Goal: Information Seeking & Learning: Find specific fact

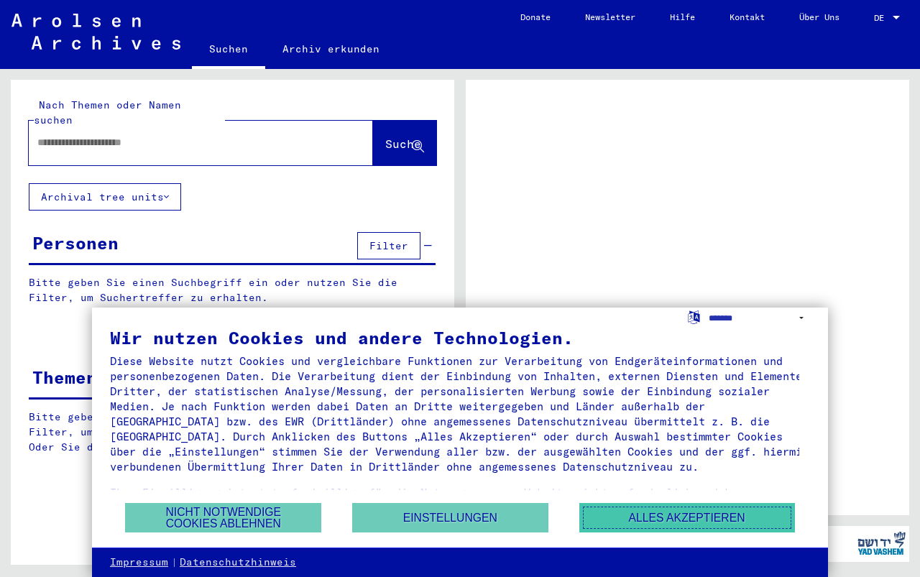
click at [642, 509] on button "Alles akzeptieren" at bounding box center [687, 517] width 216 height 29
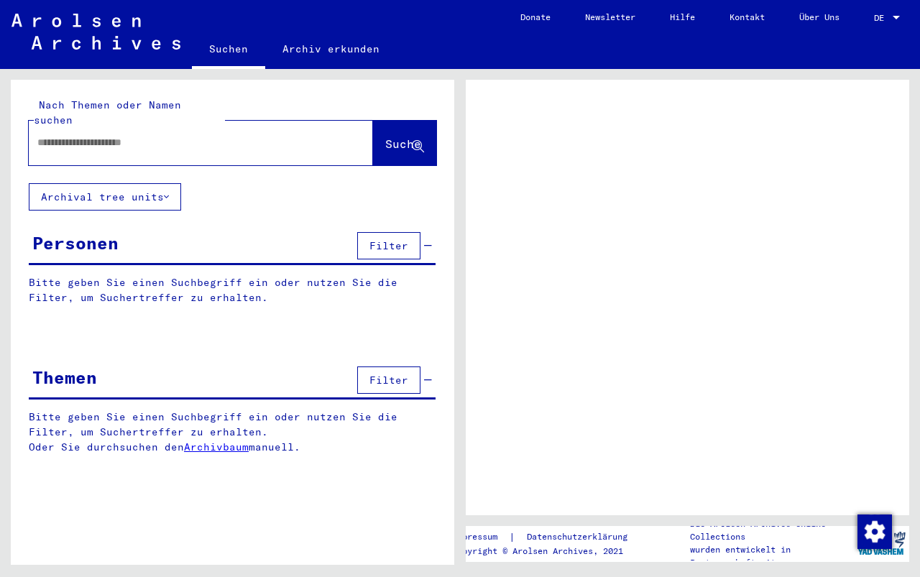
click at [55, 135] on input "text" at bounding box center [187, 142] width 301 height 15
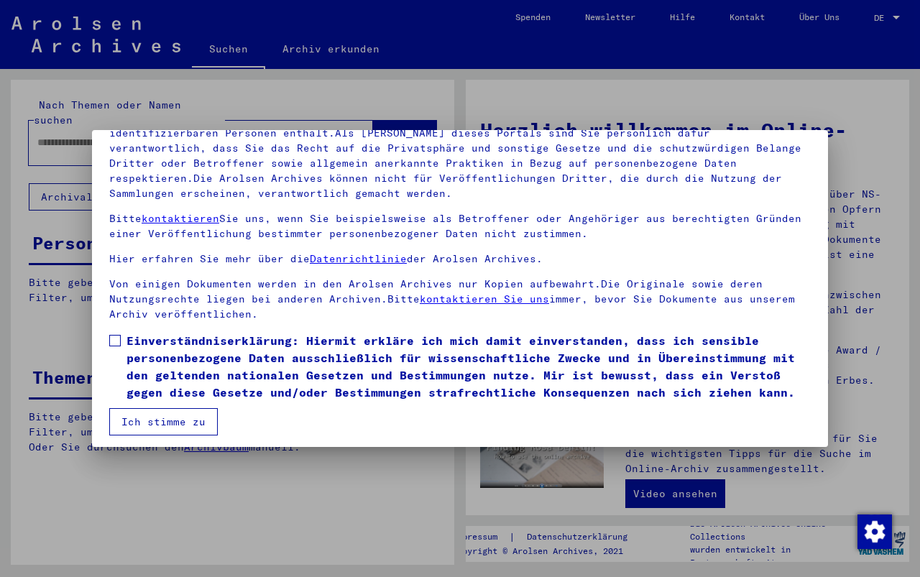
scroll to position [129, 0]
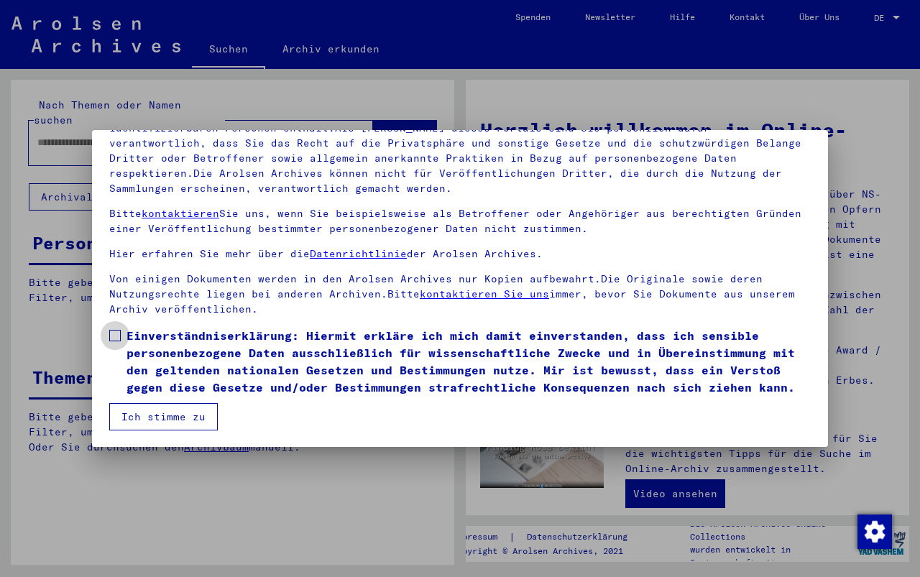
click at [114, 339] on span at bounding box center [115, 336] width 12 height 12
click at [170, 413] on button "Ich stimme zu" at bounding box center [163, 416] width 109 height 27
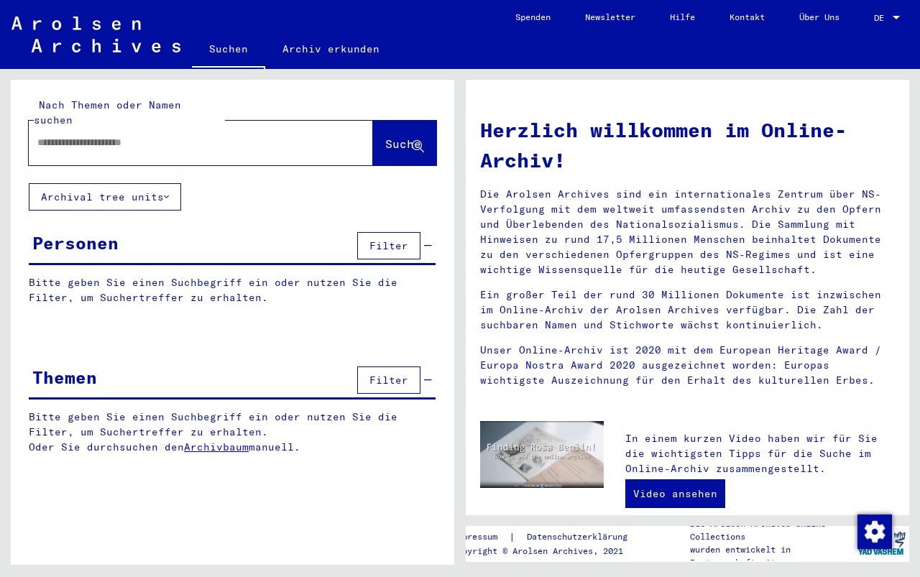
click at [65, 135] on input "text" at bounding box center [183, 142] width 293 height 15
type input "**********"
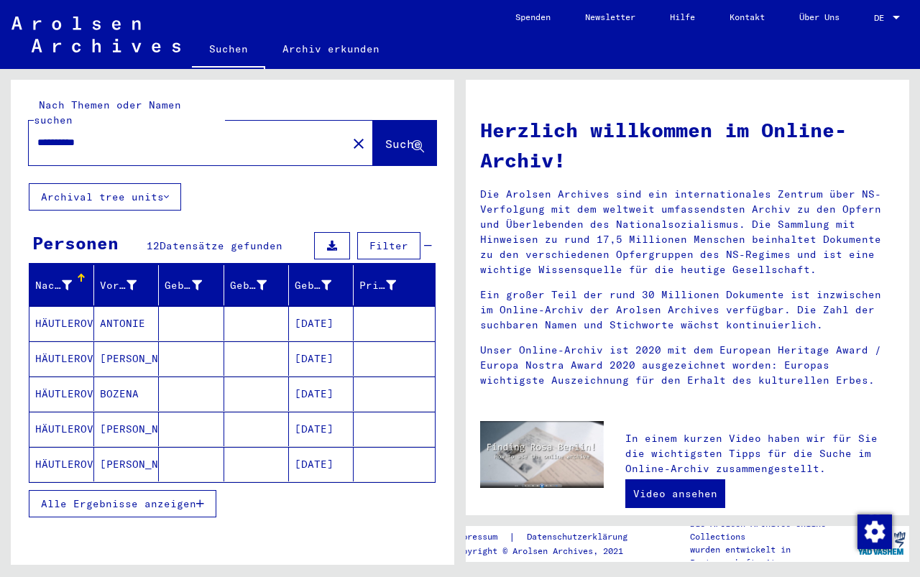
click at [114, 380] on mat-cell "BOZENA" at bounding box center [126, 394] width 65 height 35
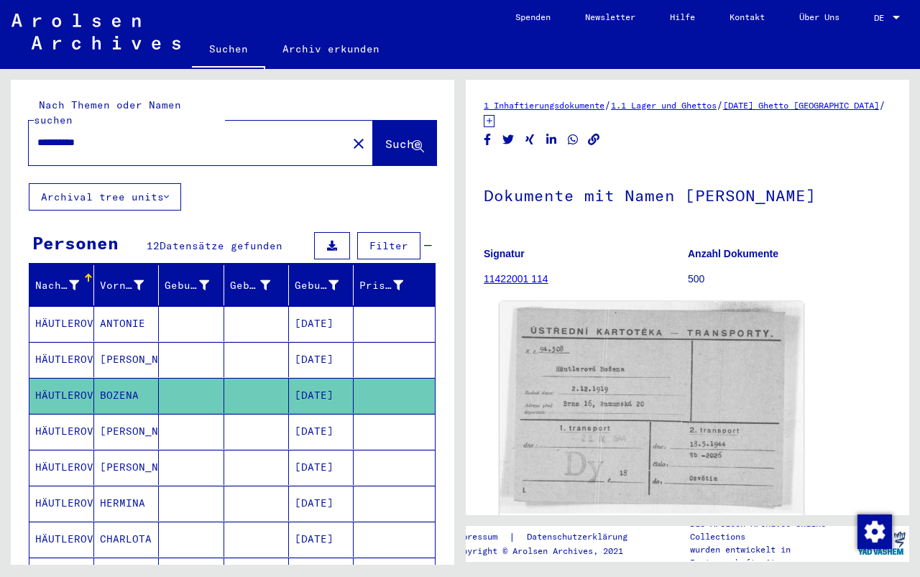
click at [613, 368] on img at bounding box center [652, 408] width 304 height 212
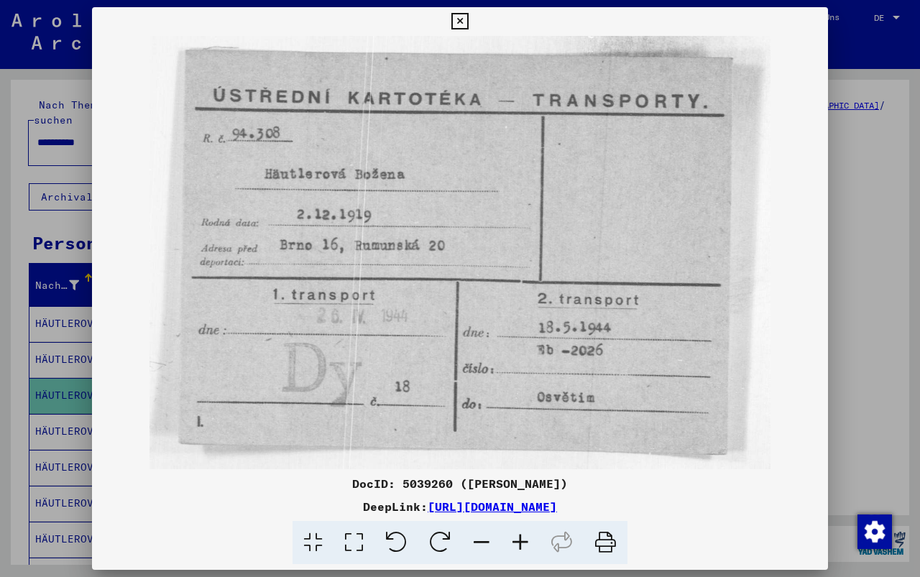
click at [9, 86] on div at bounding box center [460, 288] width 920 height 577
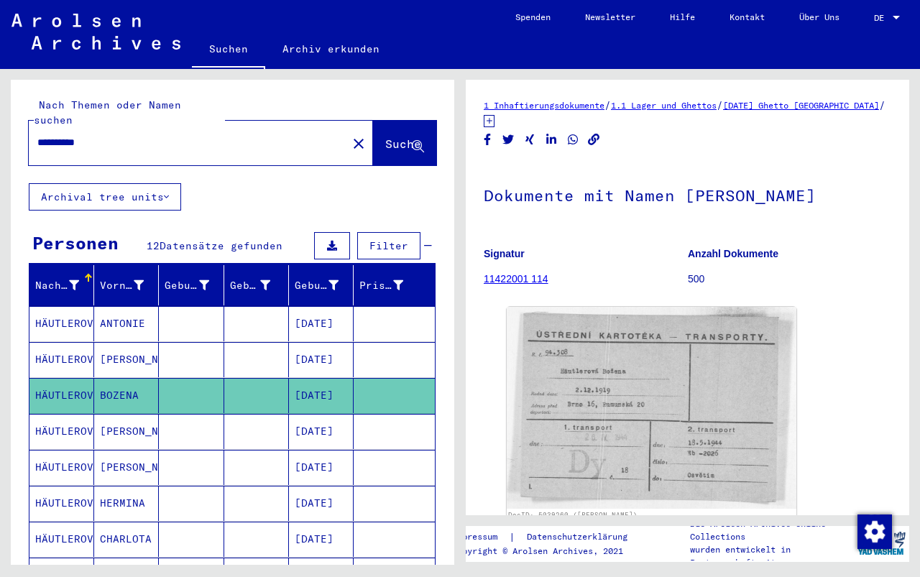
click at [116, 414] on mat-cell "[PERSON_NAME]" at bounding box center [126, 431] width 65 height 35
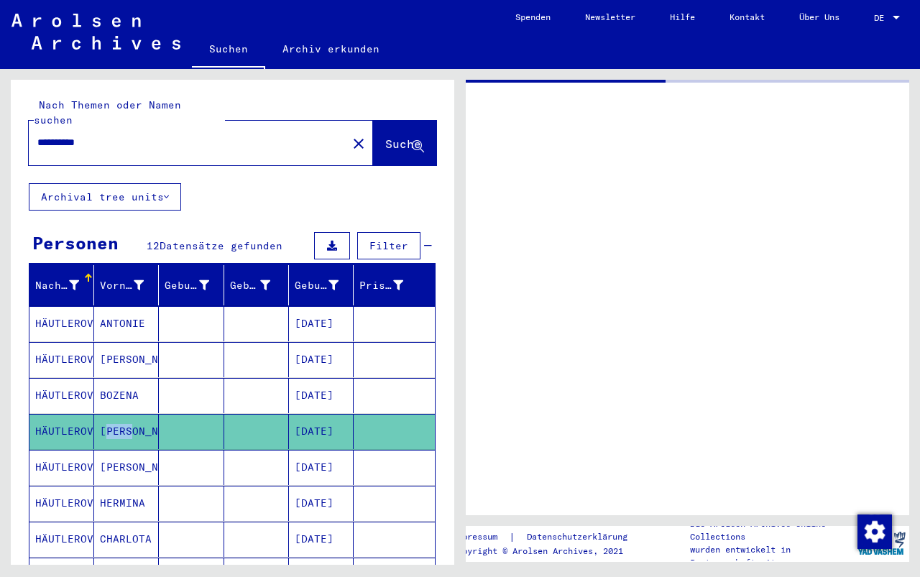
click at [116, 414] on mat-cell "[PERSON_NAME]" at bounding box center [126, 431] width 65 height 35
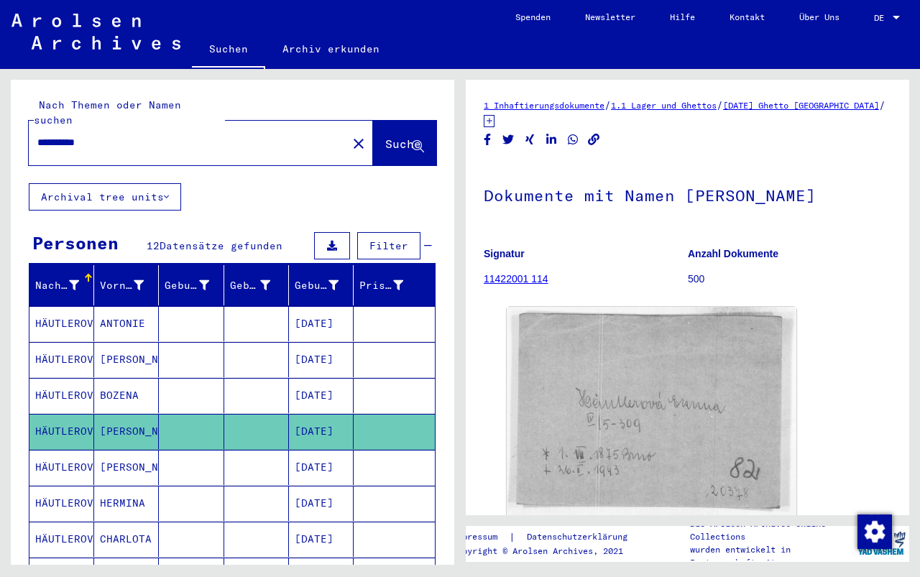
click at [113, 453] on mat-cell "[PERSON_NAME]" at bounding box center [126, 467] width 65 height 35
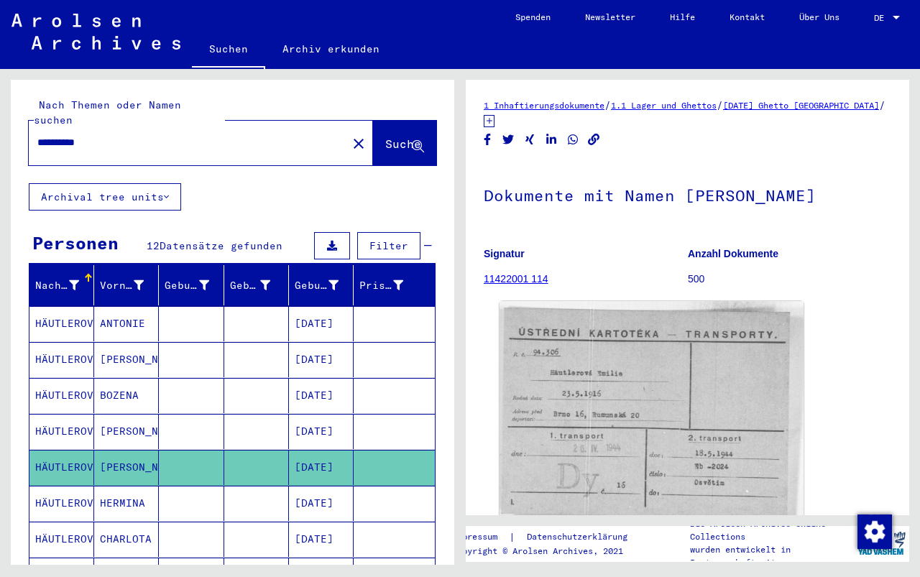
click at [623, 395] on img at bounding box center [652, 414] width 304 height 226
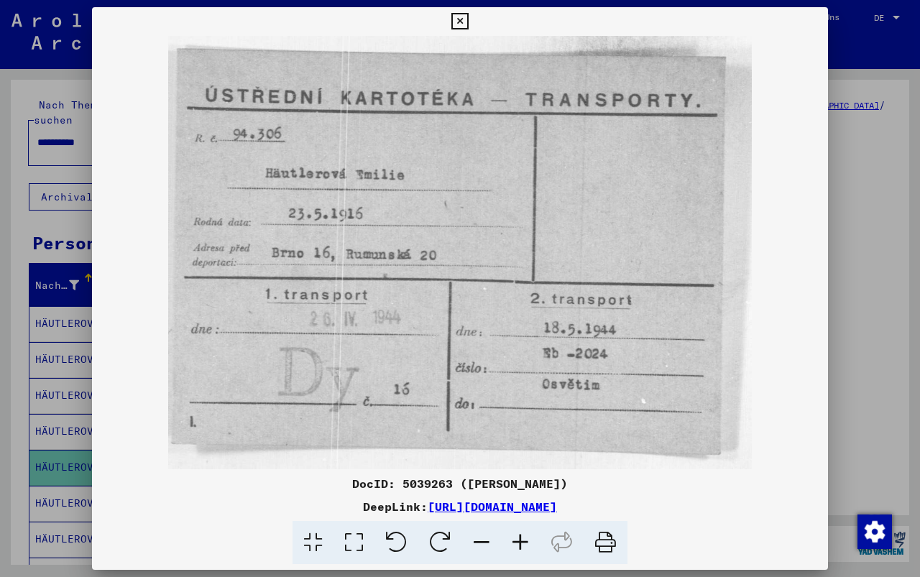
click at [45, 156] on div at bounding box center [460, 288] width 920 height 577
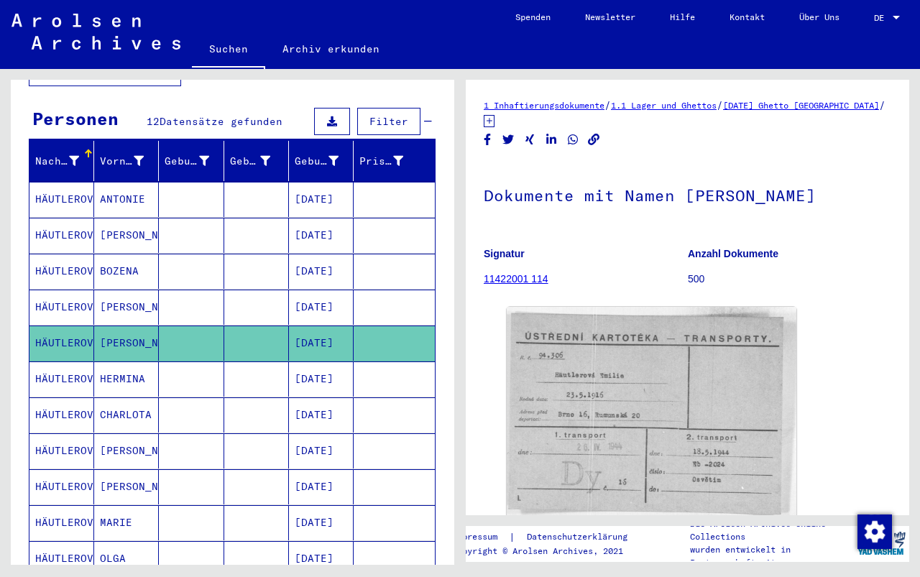
scroll to position [144, 0]
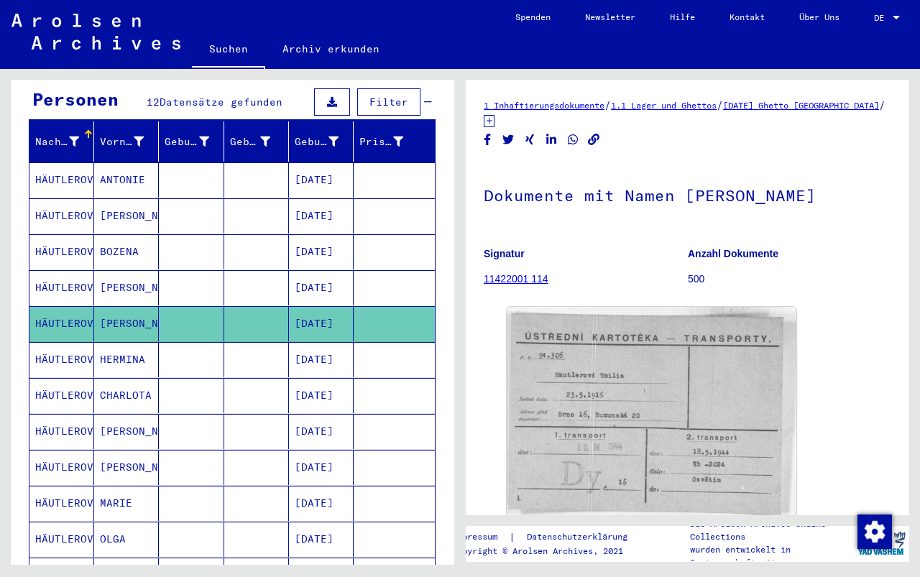
click at [115, 418] on mat-cell "[PERSON_NAME]" at bounding box center [126, 431] width 65 height 35
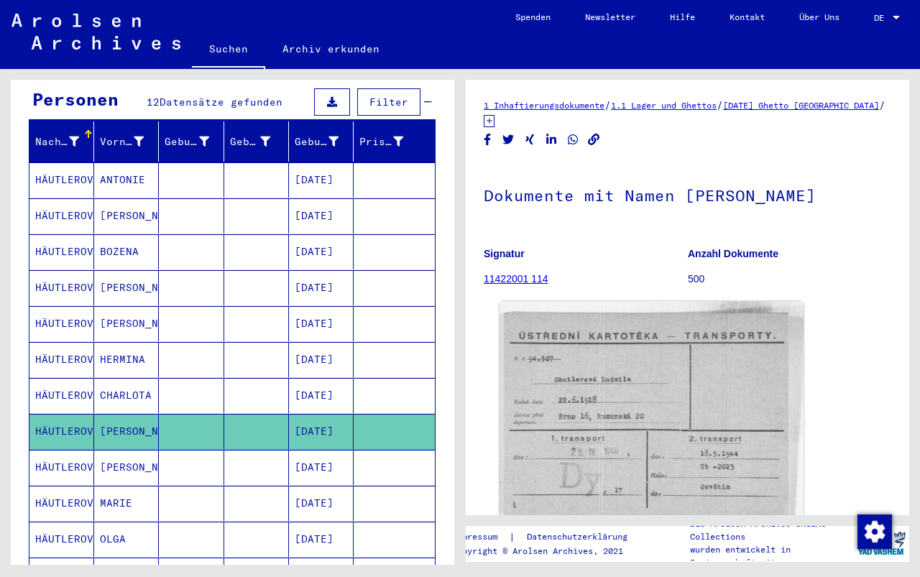
click at [575, 420] on img at bounding box center [652, 413] width 304 height 224
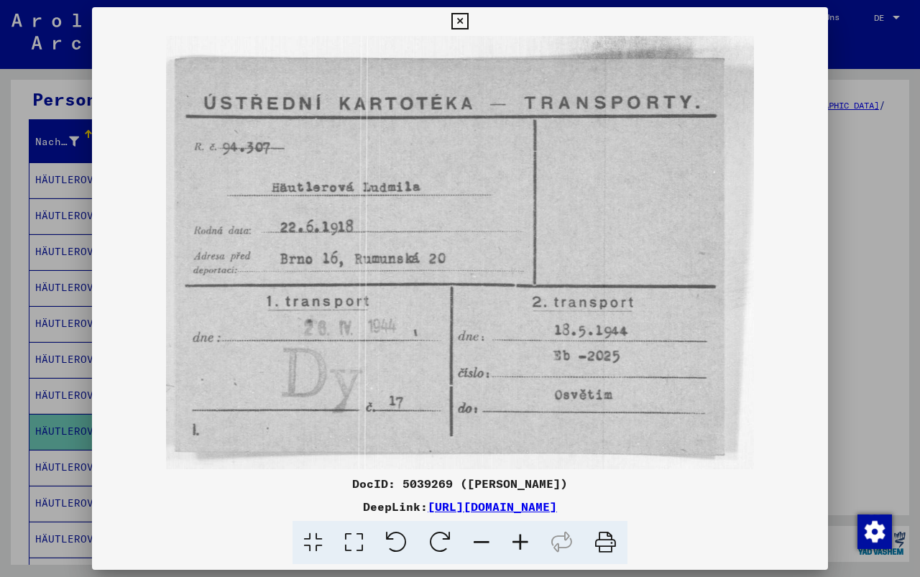
click at [68, 131] on div at bounding box center [460, 288] width 920 height 577
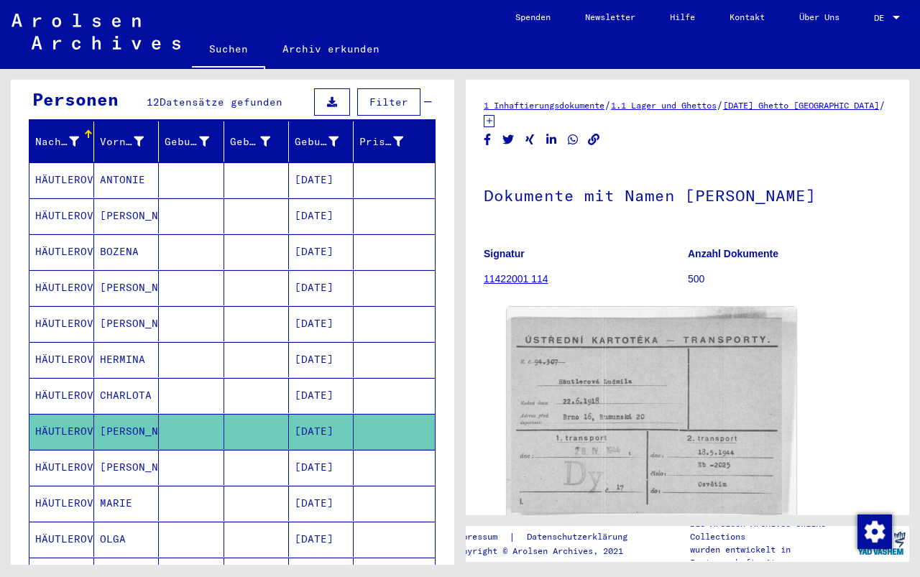
click at [116, 455] on mat-cell "[PERSON_NAME]" at bounding box center [126, 467] width 65 height 35
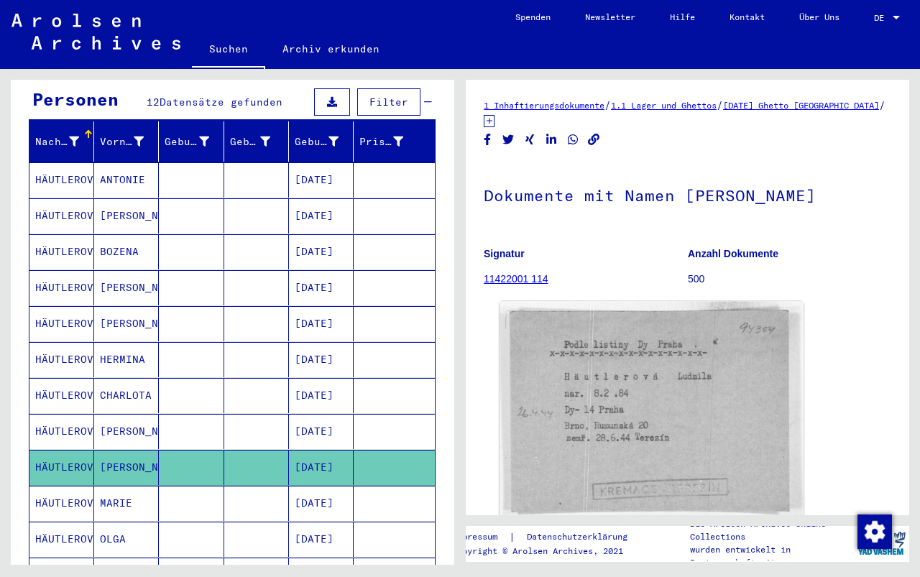
click at [621, 424] on img at bounding box center [652, 411] width 304 height 218
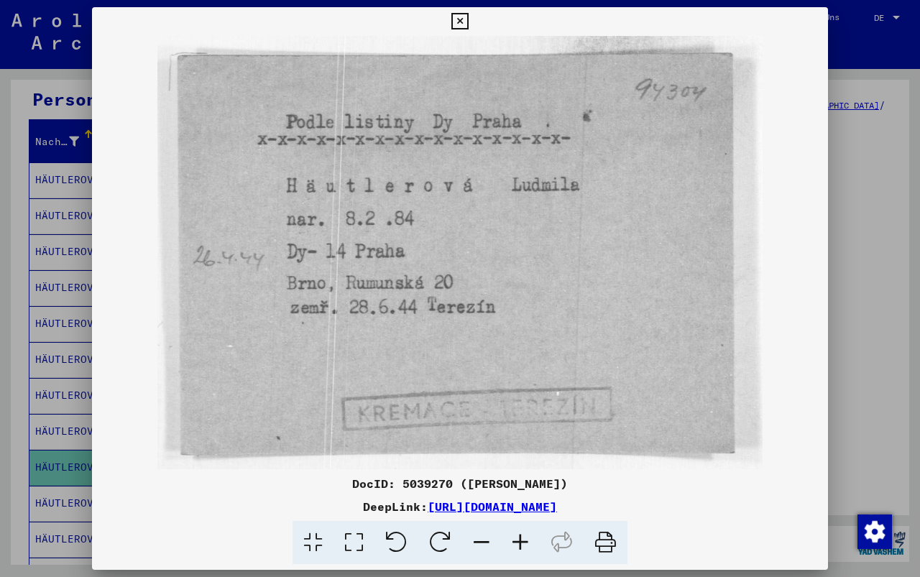
click at [60, 375] on div at bounding box center [460, 288] width 920 height 577
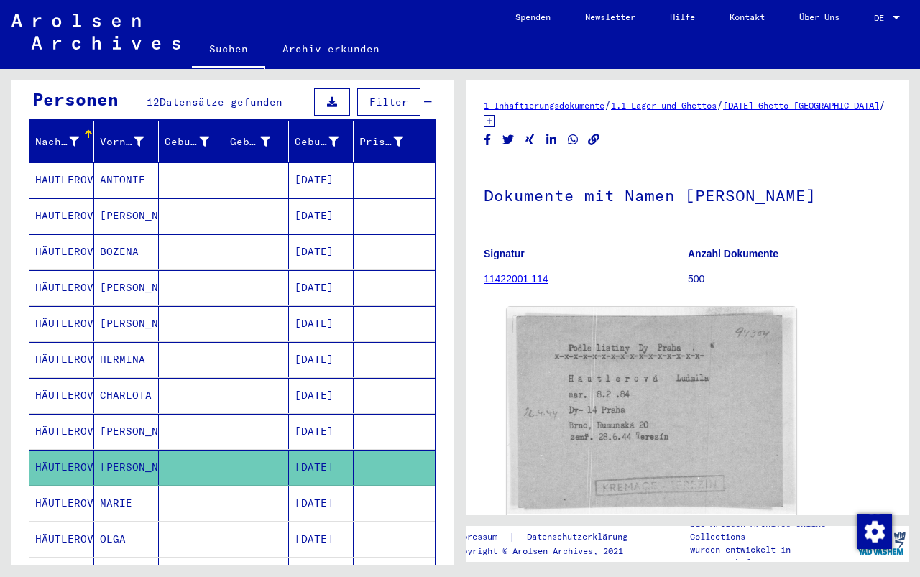
click at [109, 486] on mat-cell "MARIE" at bounding box center [126, 503] width 65 height 35
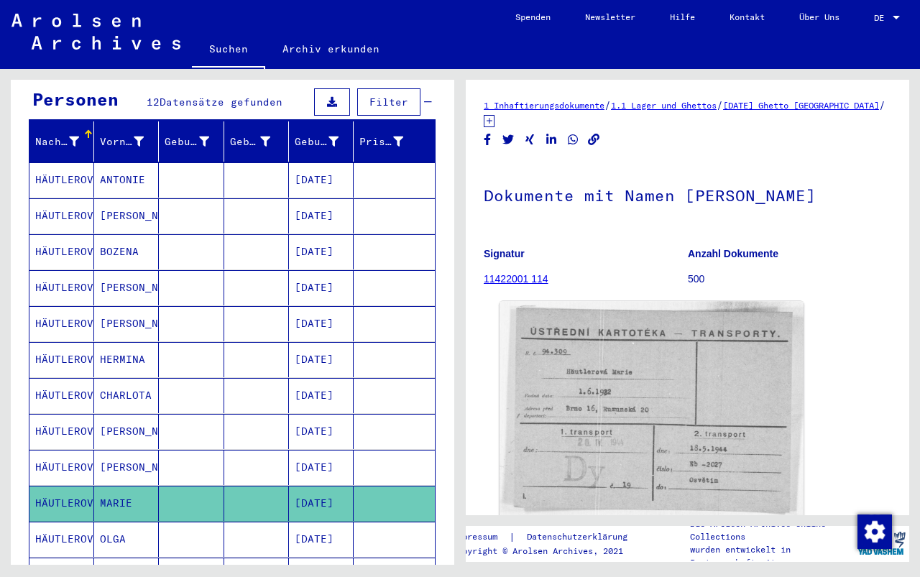
click at [605, 405] on img at bounding box center [652, 411] width 304 height 218
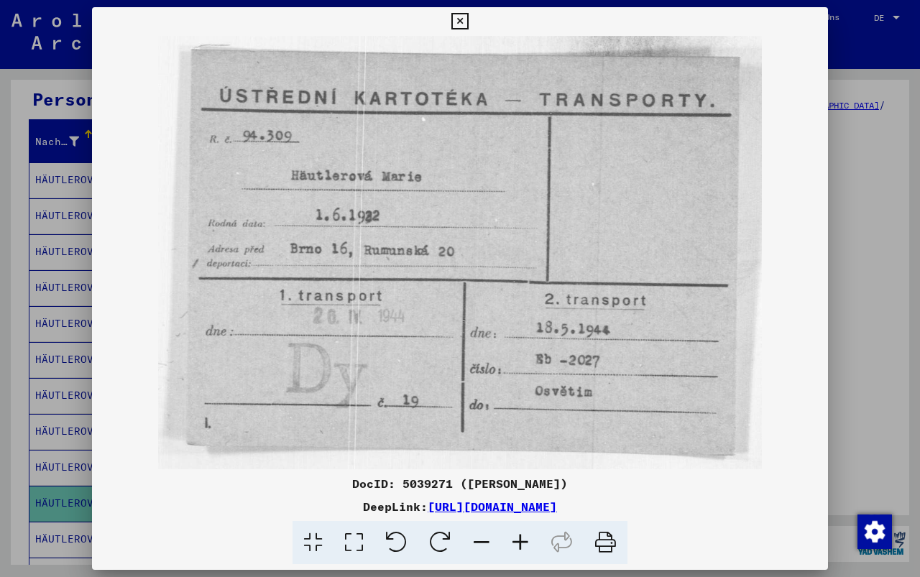
click at [51, 99] on div at bounding box center [460, 288] width 920 height 577
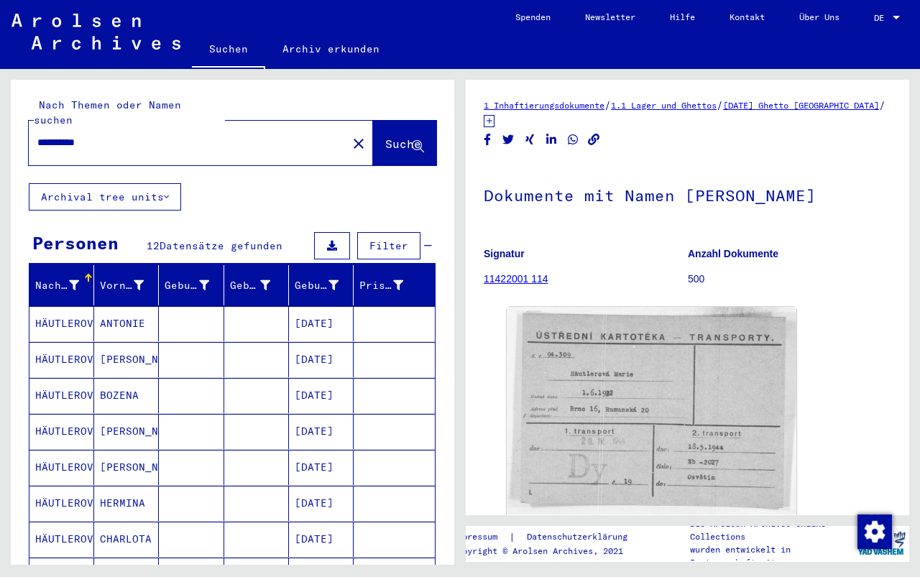
click at [350, 135] on mat-icon "close" at bounding box center [358, 143] width 17 height 17
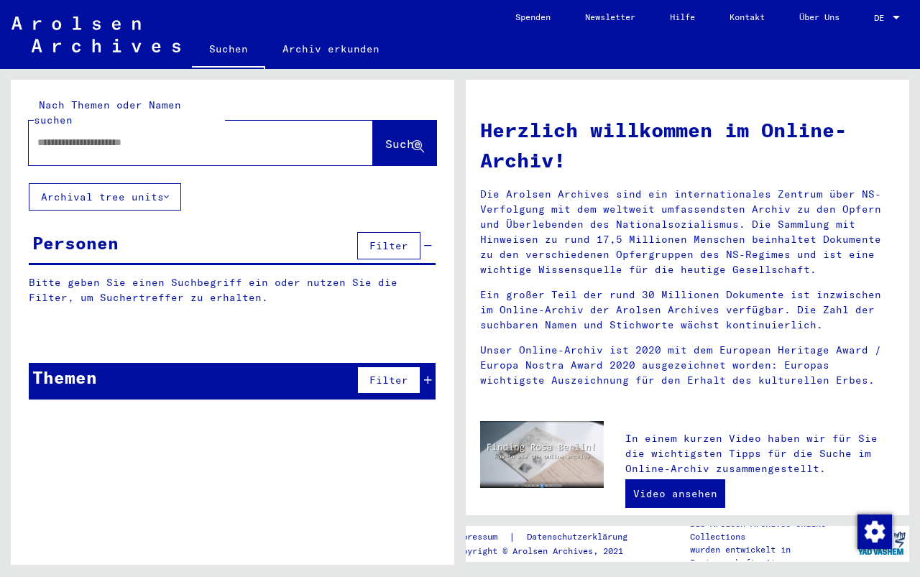
click at [84, 135] on input "text" at bounding box center [183, 142] width 293 height 15
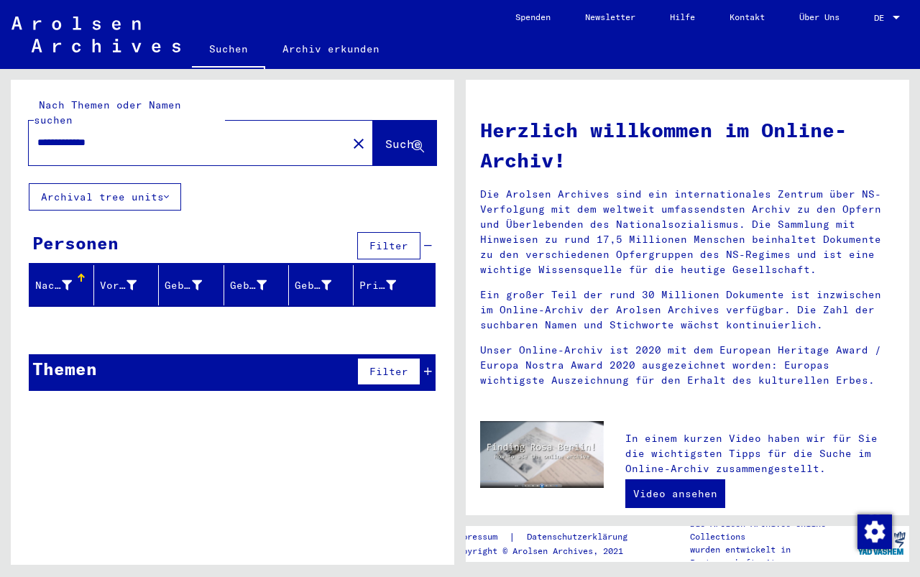
drag, startPoint x: 73, startPoint y: 124, endPoint x: 37, endPoint y: 139, distance: 38.7
click at [37, 139] on div "**********" at bounding box center [179, 143] width 301 height 32
type input "*******"
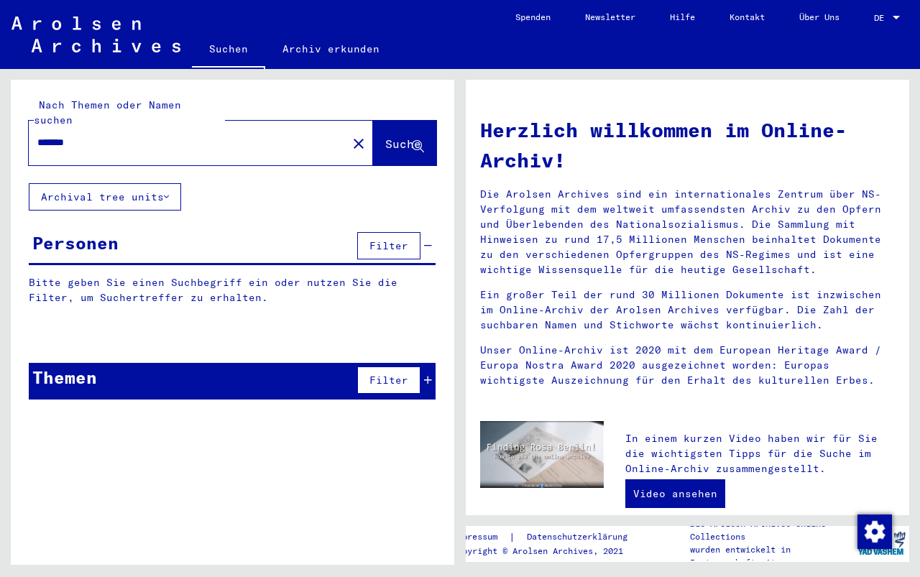
click at [381, 239] on span "Filter" at bounding box center [389, 245] width 39 height 13
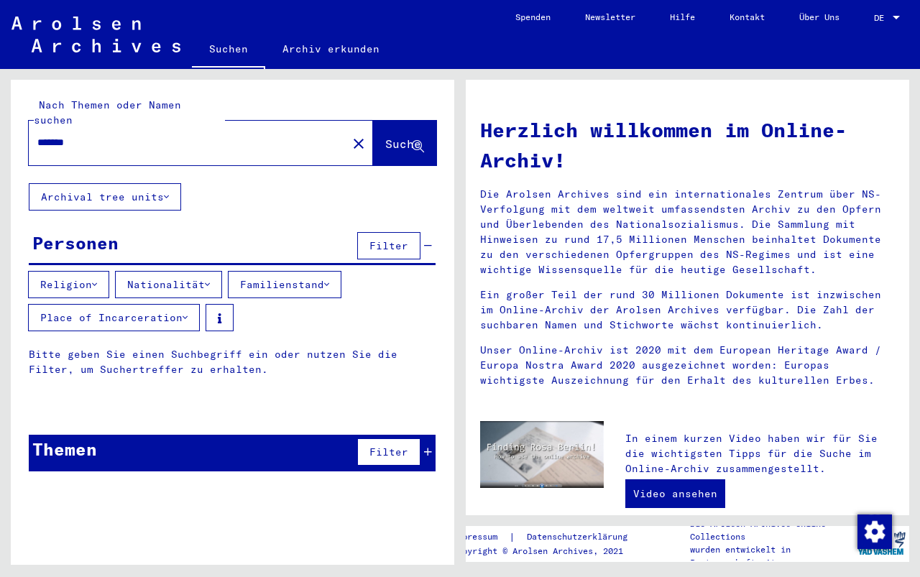
click at [385, 137] on span "Suche" at bounding box center [403, 144] width 36 height 14
click at [350, 135] on mat-icon "close" at bounding box center [358, 143] width 17 height 17
click at [103, 135] on input "text" at bounding box center [183, 142] width 293 height 15
type input "**********"
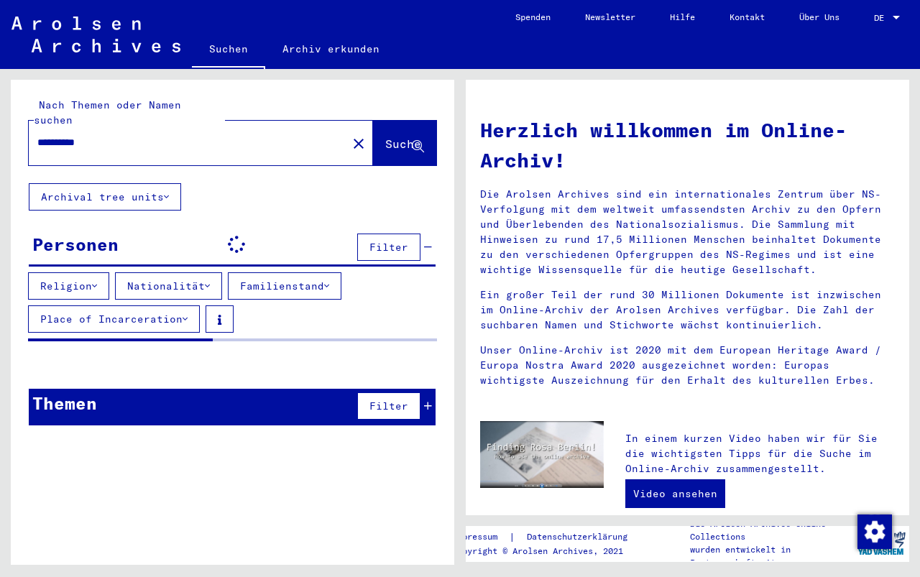
click at [229, 47] on link "Suchen" at bounding box center [228, 50] width 73 height 37
type input "**********"
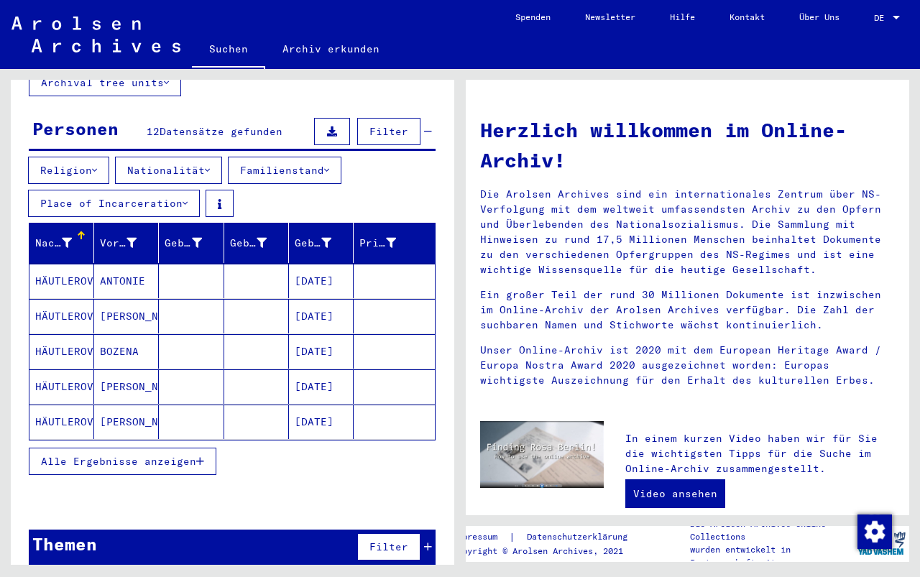
scroll to position [116, 0]
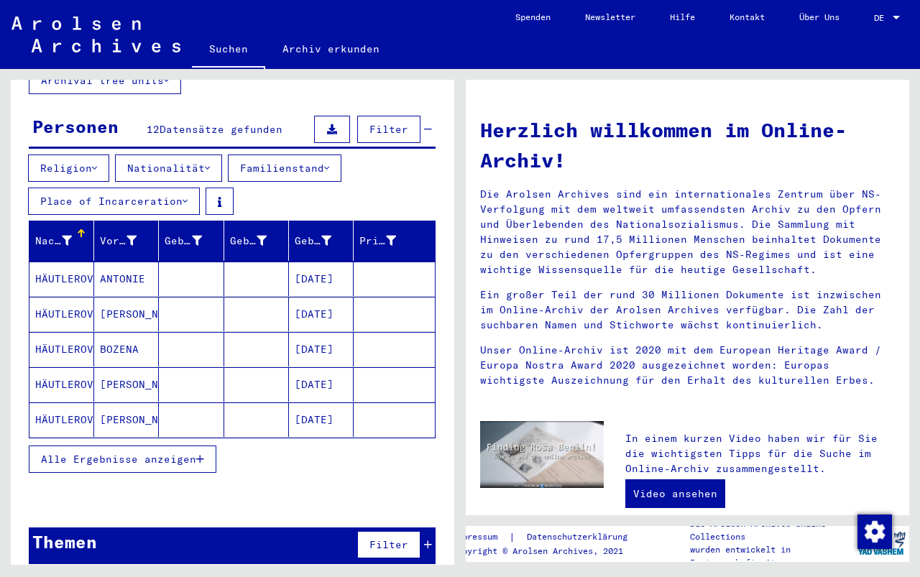
click at [175, 453] on span "Alle Ergebnisse anzeigen" at bounding box center [118, 459] width 155 height 13
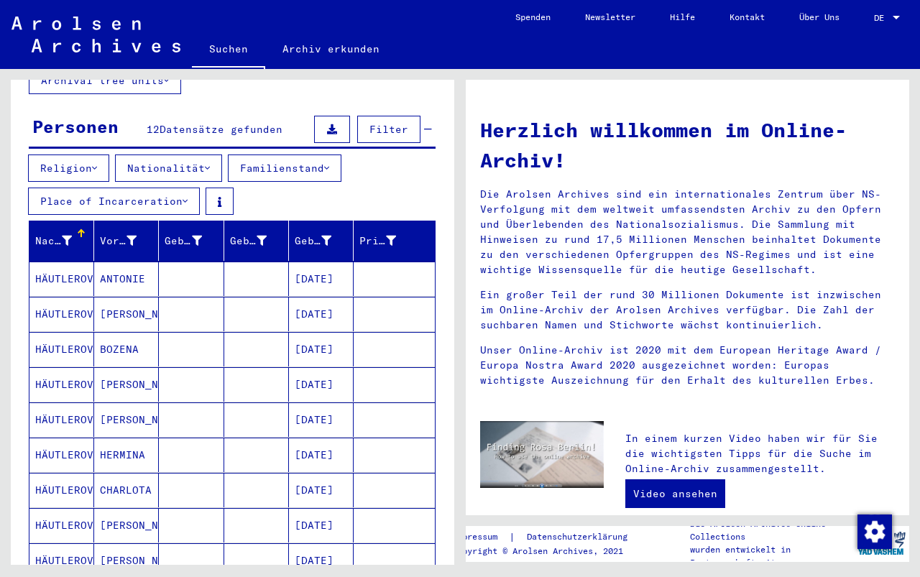
click at [107, 405] on mat-cell "[PERSON_NAME]" at bounding box center [126, 420] width 65 height 35
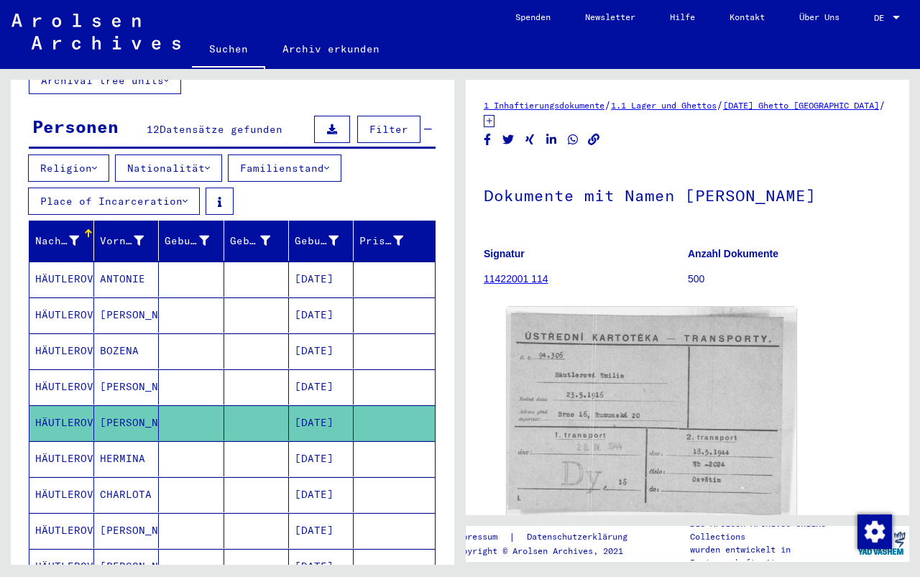
click at [115, 370] on mat-cell "[PERSON_NAME]" at bounding box center [126, 387] width 65 height 35
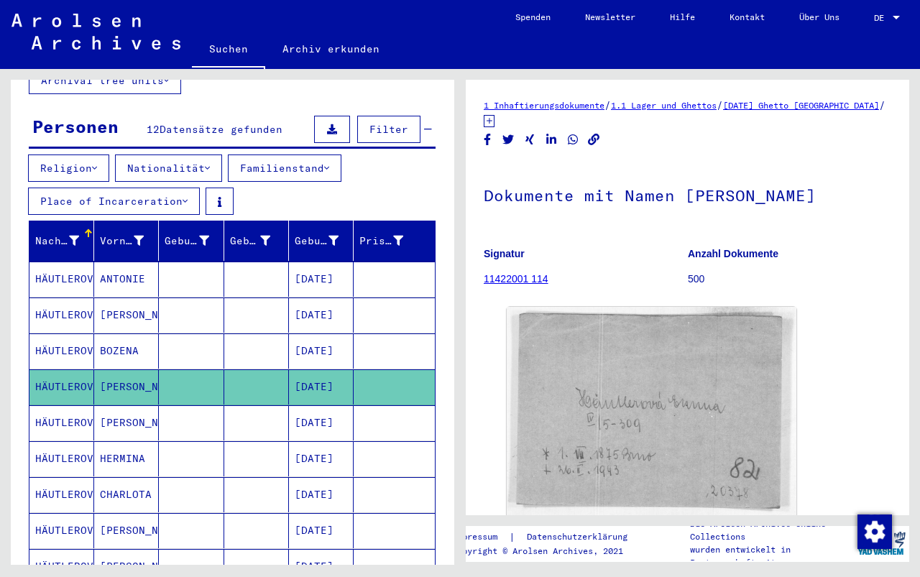
click at [131, 444] on mat-cell "HERMINA" at bounding box center [126, 458] width 65 height 35
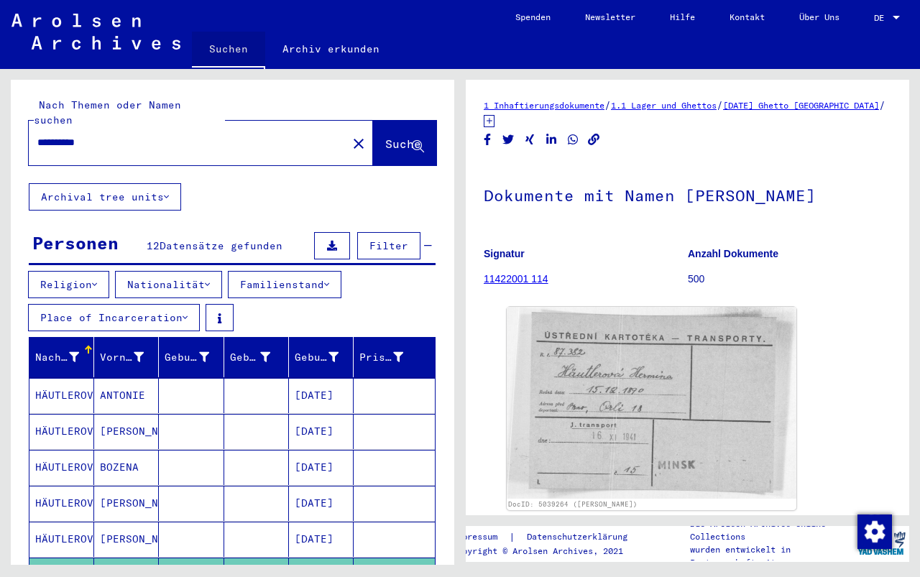
click at [231, 44] on link "Suchen" at bounding box center [228, 50] width 73 height 37
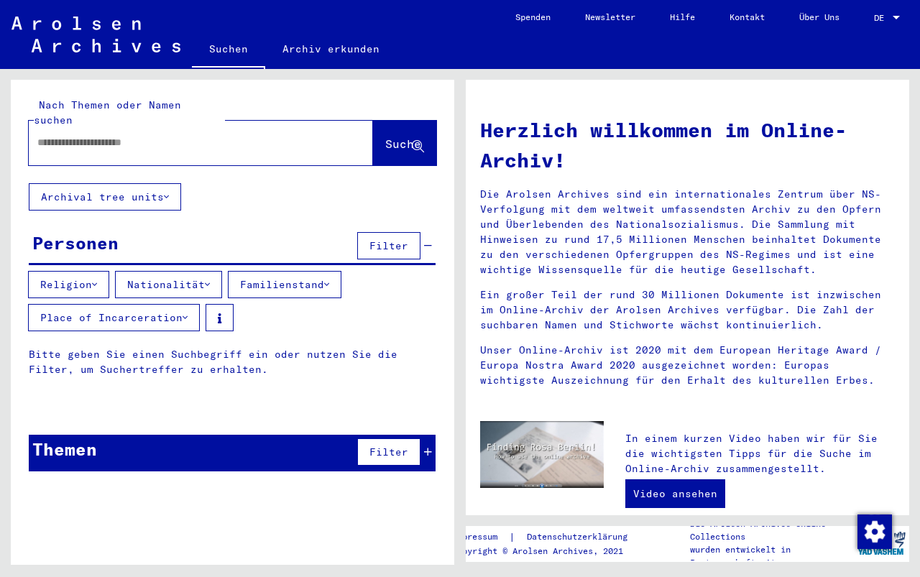
click at [81, 135] on input "text" at bounding box center [183, 142] width 293 height 15
type input "*******"
click at [385, 137] on span "Suche" at bounding box center [403, 144] width 36 height 14
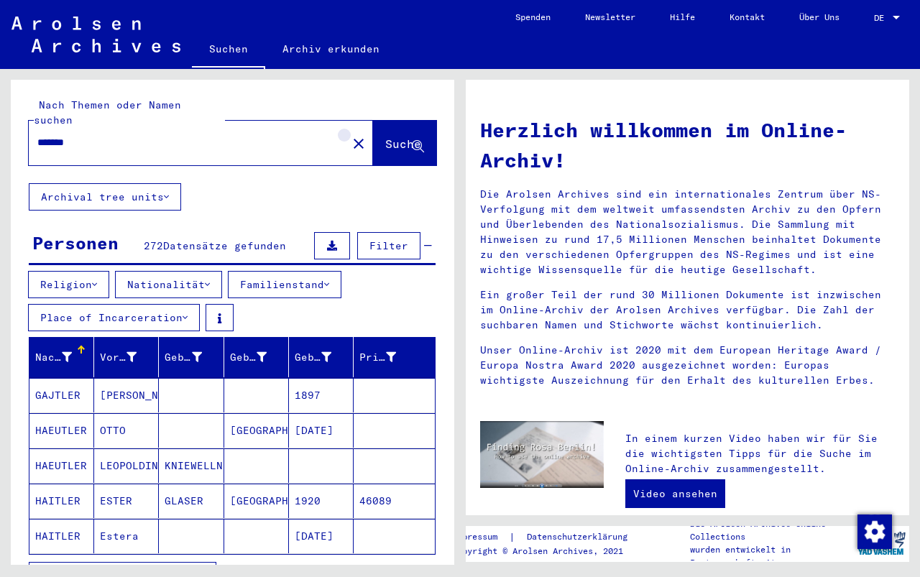
click at [350, 135] on mat-icon "close" at bounding box center [358, 143] width 17 height 17
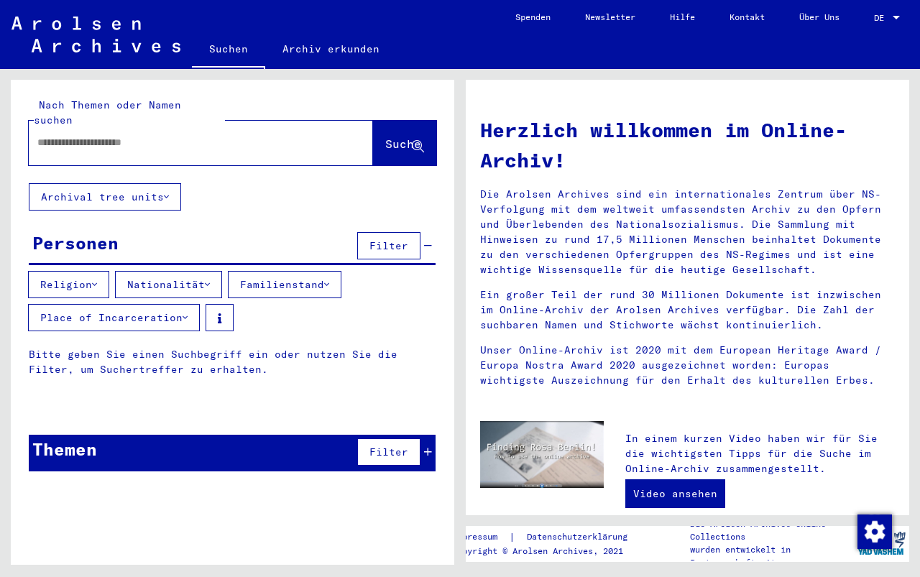
click at [61, 135] on input "text" at bounding box center [183, 142] width 293 height 15
type input "*"
type input "**********"
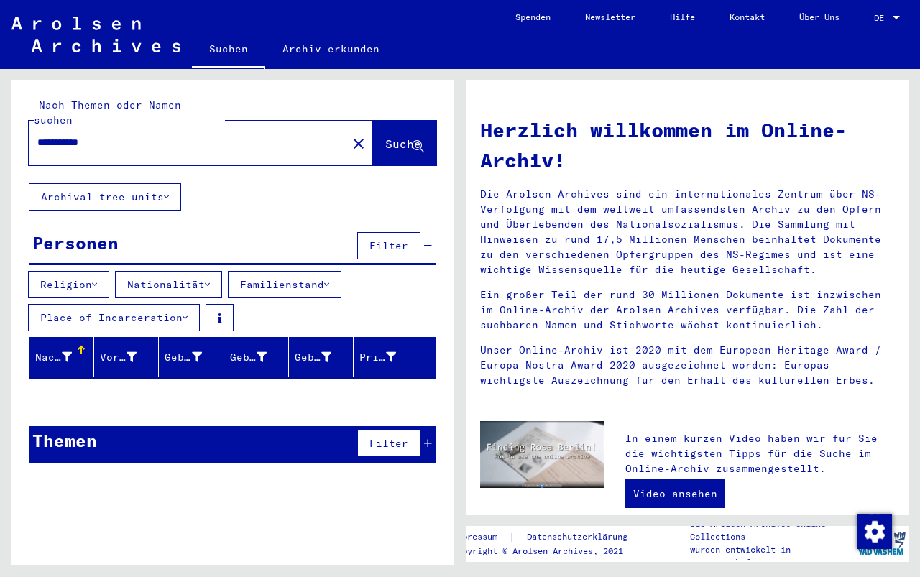
click at [395, 137] on span "Suche" at bounding box center [403, 144] width 36 height 14
click at [350, 135] on mat-icon "close" at bounding box center [358, 143] width 17 height 17
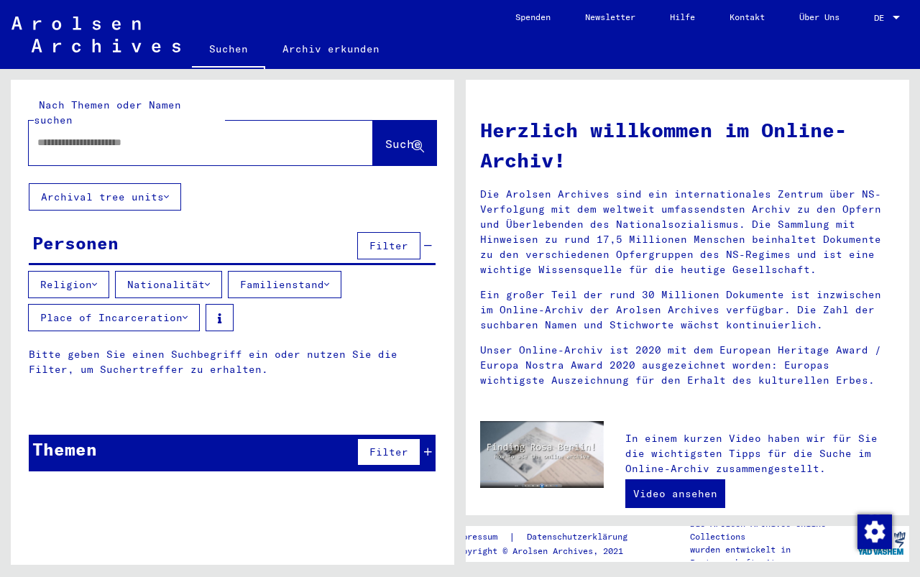
click at [64, 135] on input "text" at bounding box center [183, 142] width 293 height 15
type input "**********"
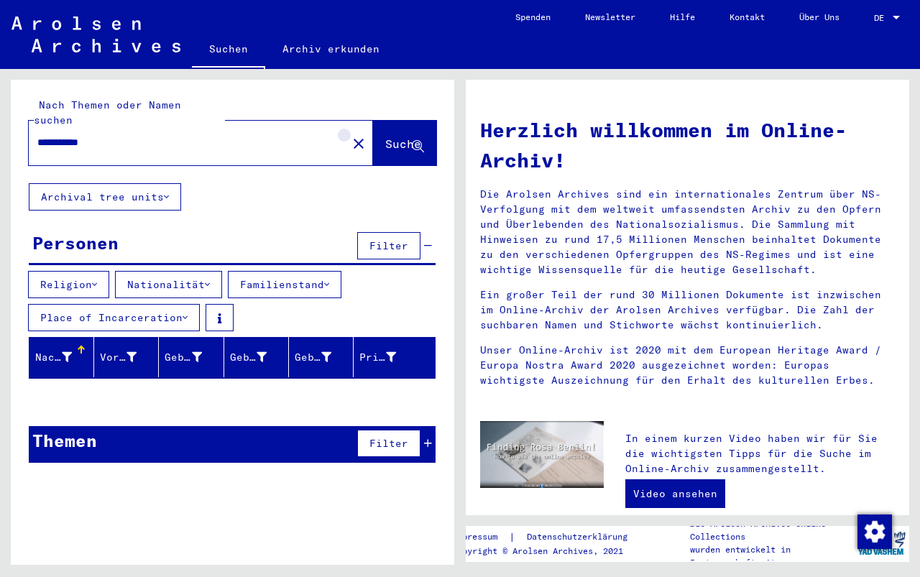
click at [350, 135] on mat-icon "close" at bounding box center [358, 143] width 17 height 17
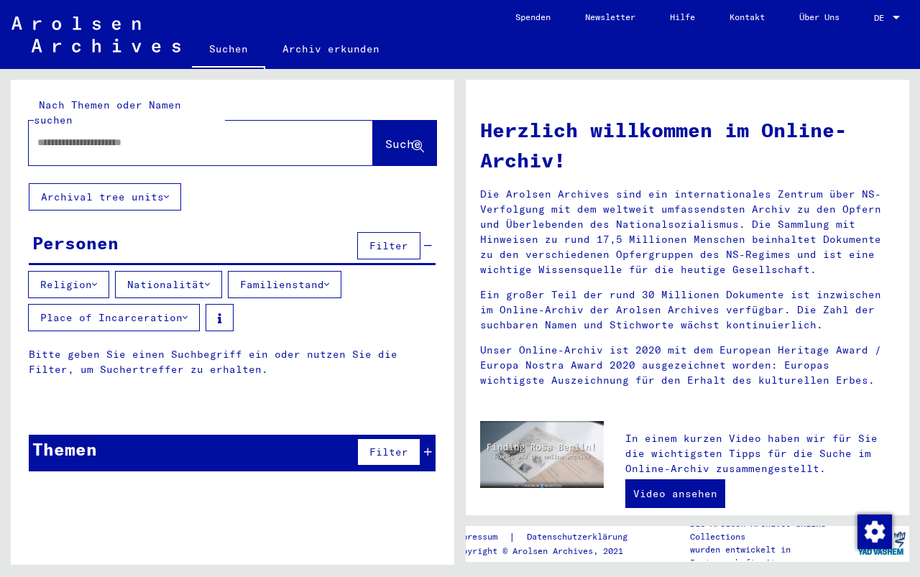
click at [63, 135] on input "text" at bounding box center [183, 142] width 293 height 15
type input "**********"
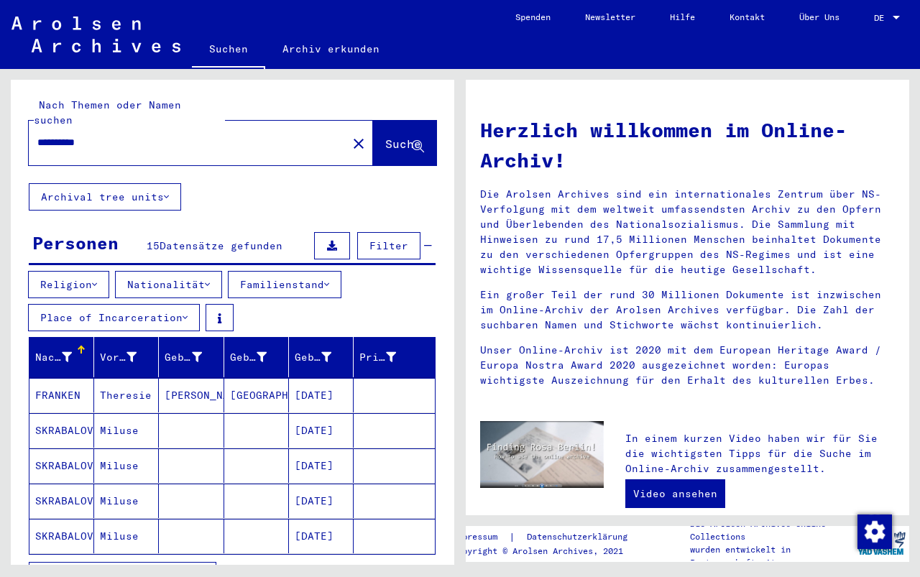
click at [63, 413] on mat-cell "SKRABALOVA" at bounding box center [61, 430] width 65 height 35
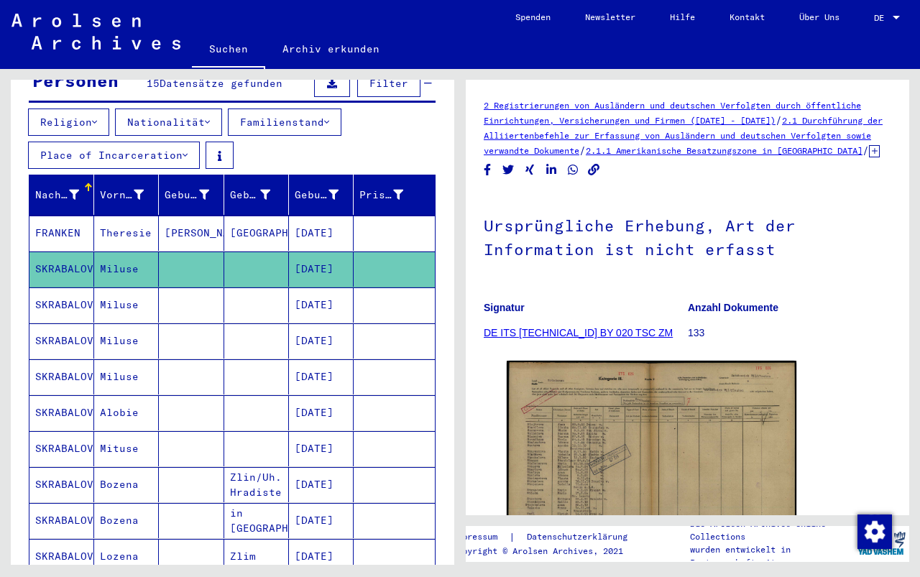
scroll to position [288, 0]
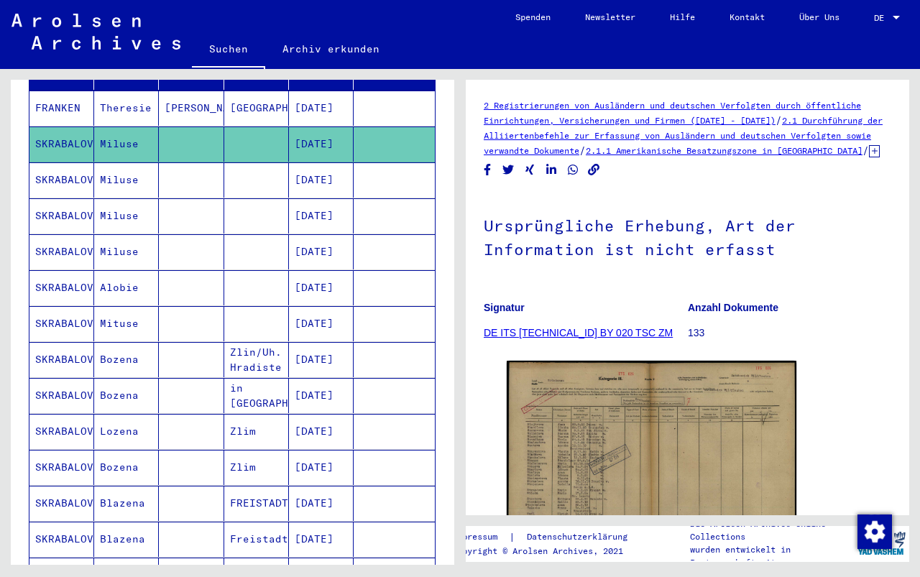
click at [63, 380] on mat-cell "SKRABALOVA" at bounding box center [61, 395] width 65 height 35
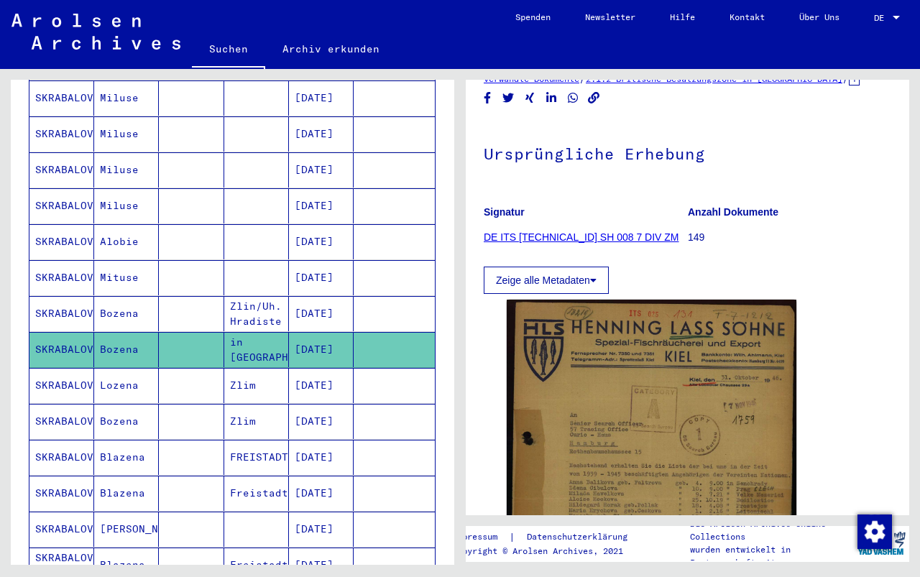
scroll to position [359, 0]
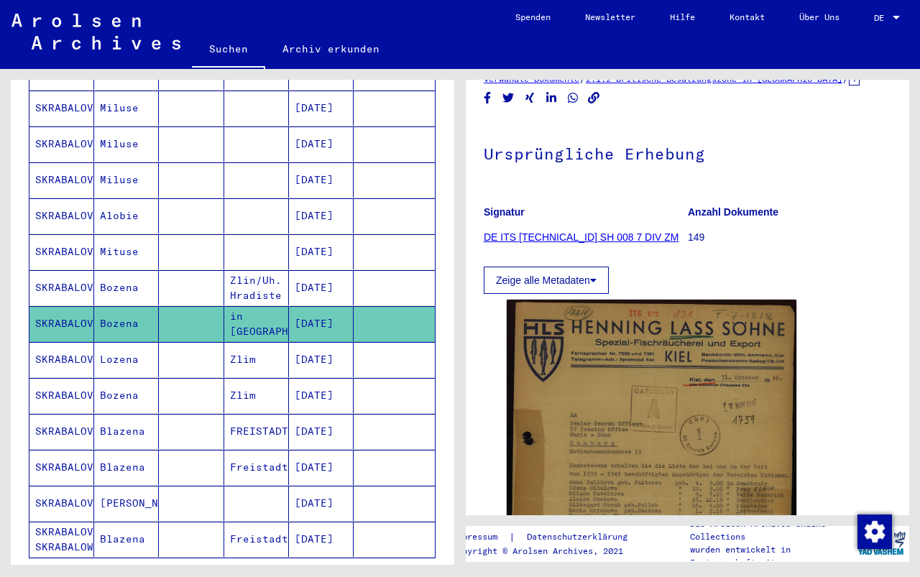
click at [114, 381] on mat-cell "Bozena" at bounding box center [126, 395] width 65 height 35
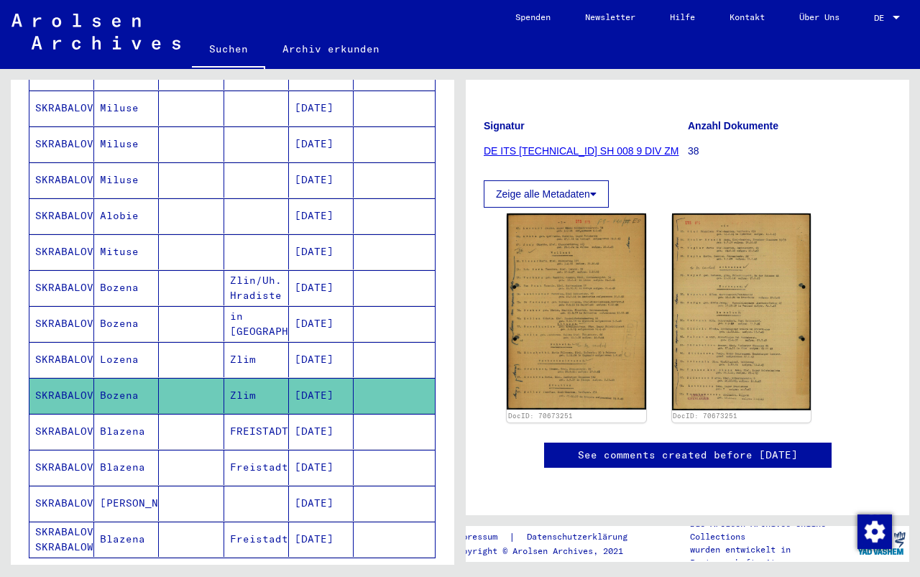
scroll to position [216, 0]
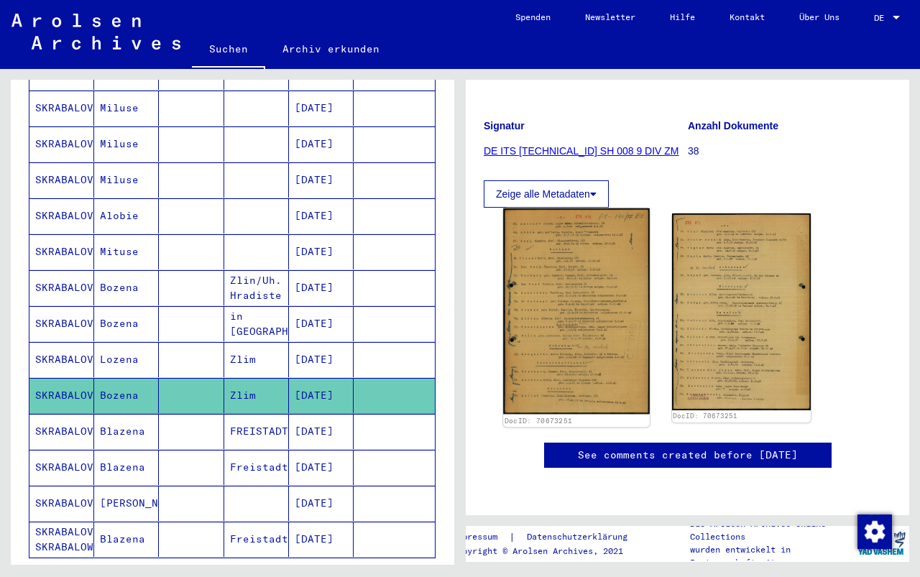
click at [558, 296] on img at bounding box center [576, 311] width 146 height 206
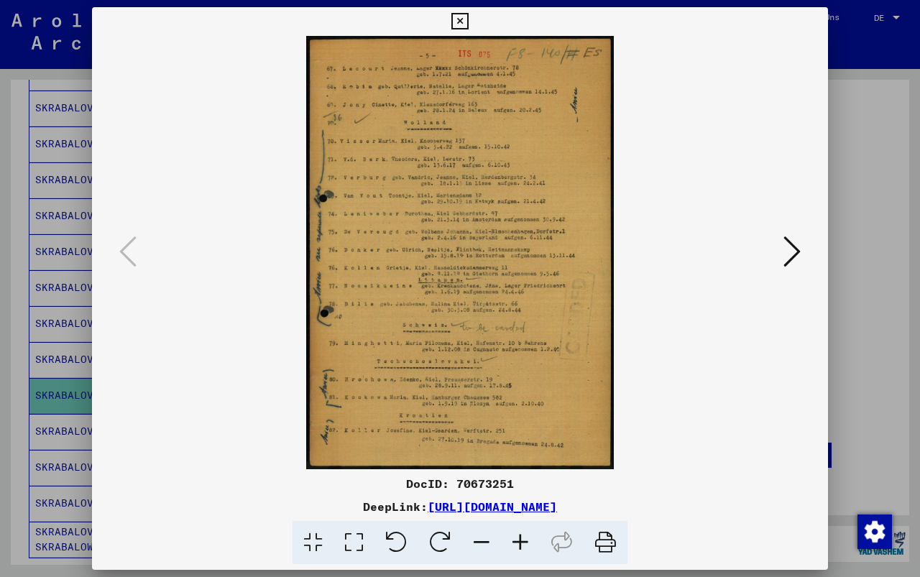
click at [794, 247] on icon at bounding box center [792, 251] width 17 height 35
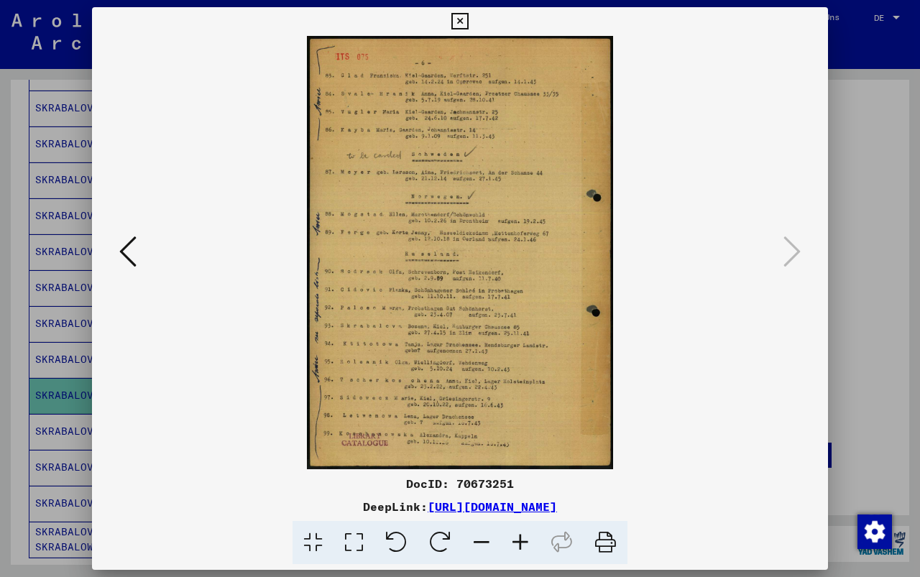
click at [462, 19] on icon at bounding box center [460, 21] width 17 height 17
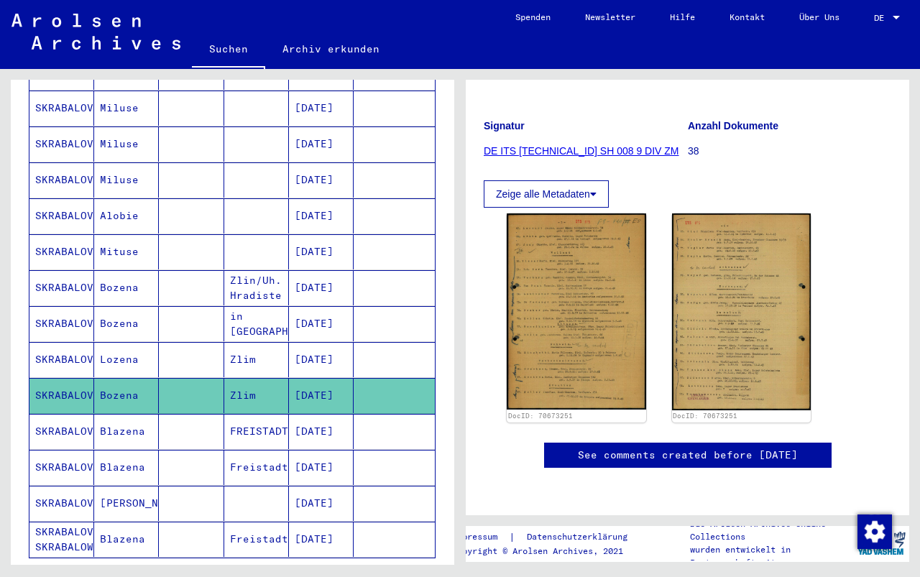
scroll to position [431, 0]
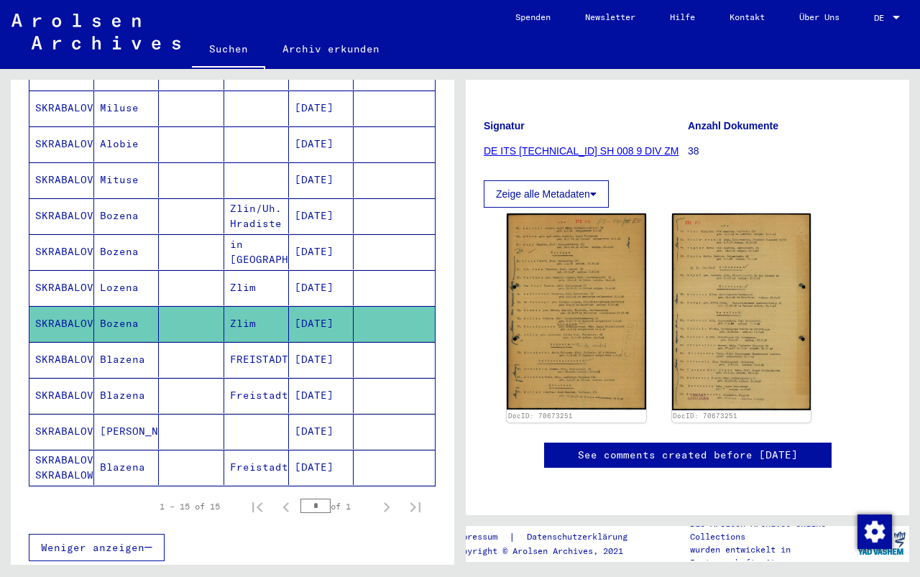
click at [129, 235] on mat-cell "Bozena" at bounding box center [126, 251] width 65 height 35
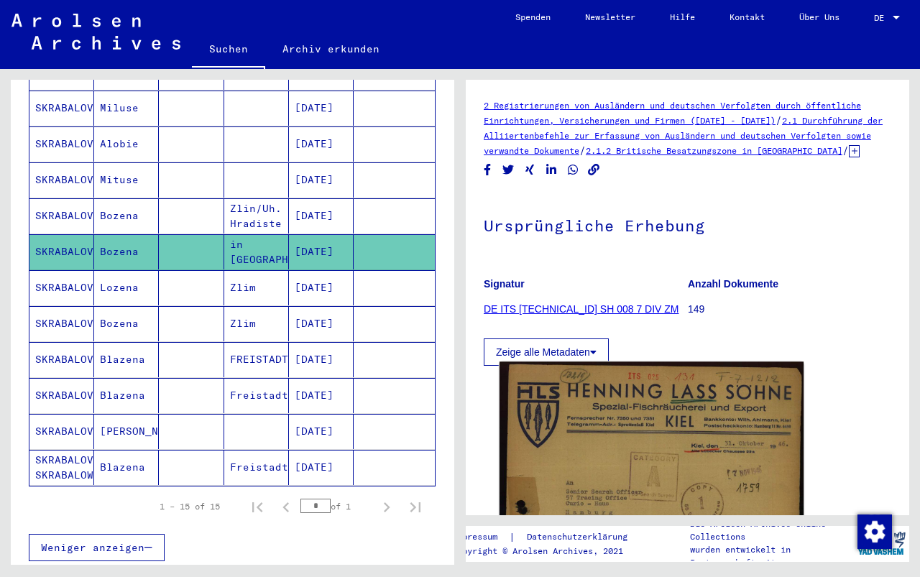
click at [625, 429] on img at bounding box center [652, 562] width 304 height 401
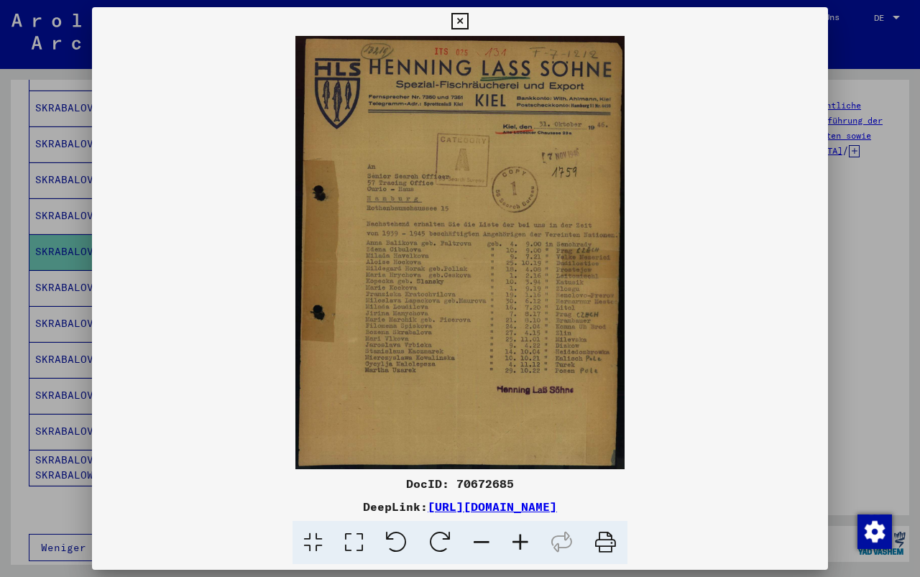
click at [460, 16] on icon at bounding box center [460, 21] width 17 height 17
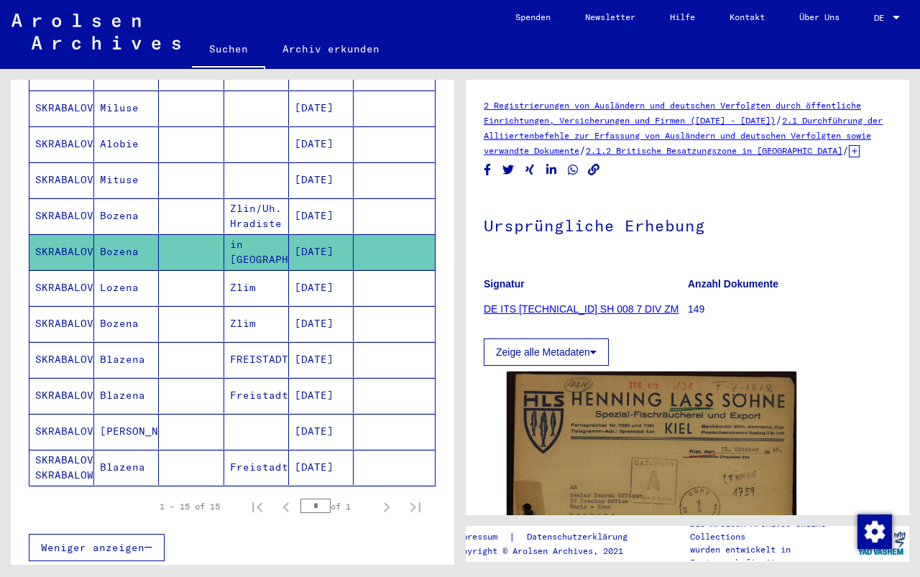
click at [111, 201] on mat-cell "Bozena" at bounding box center [126, 215] width 65 height 35
